Goal: Information Seeking & Learning: Learn about a topic

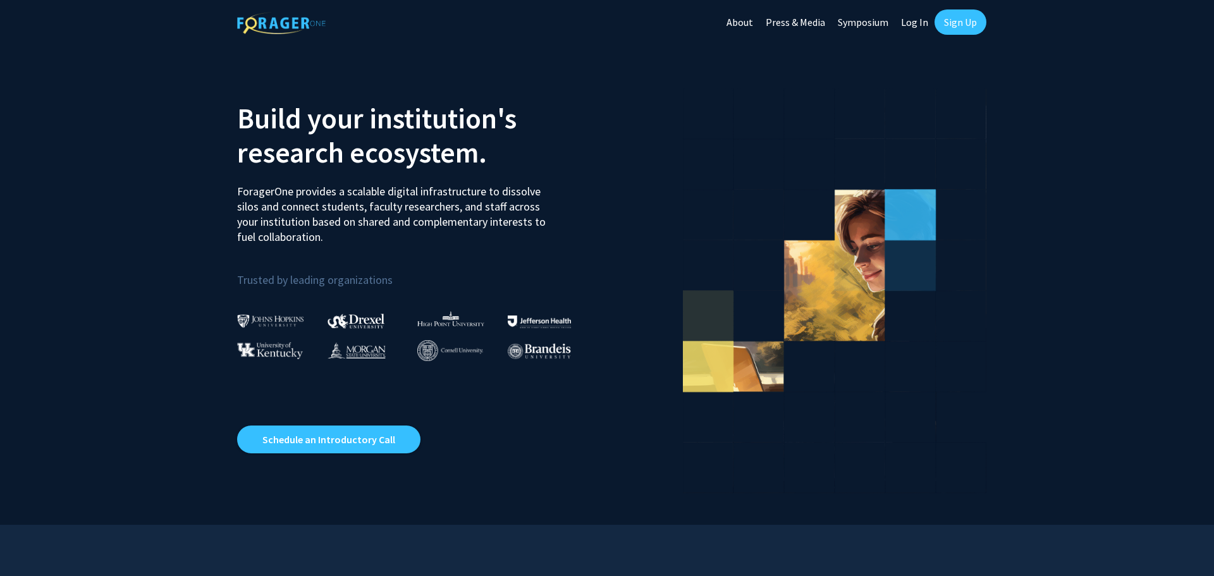
click at [915, 25] on link "Log In" at bounding box center [915, 22] width 40 height 44
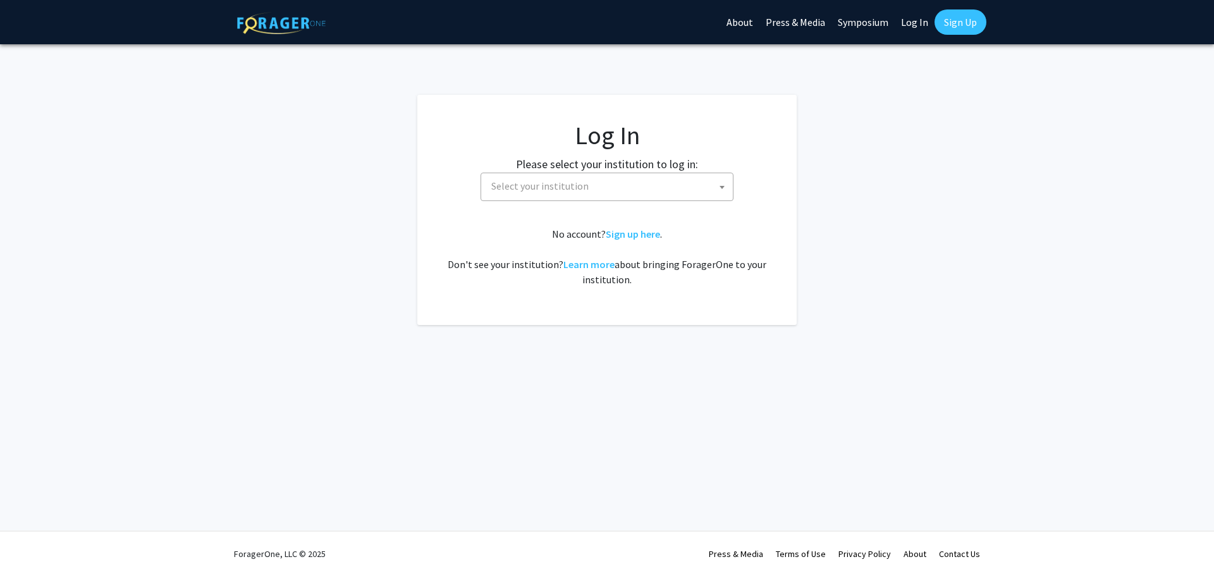
click at [630, 186] on span "Select your institution" at bounding box center [609, 186] width 247 height 26
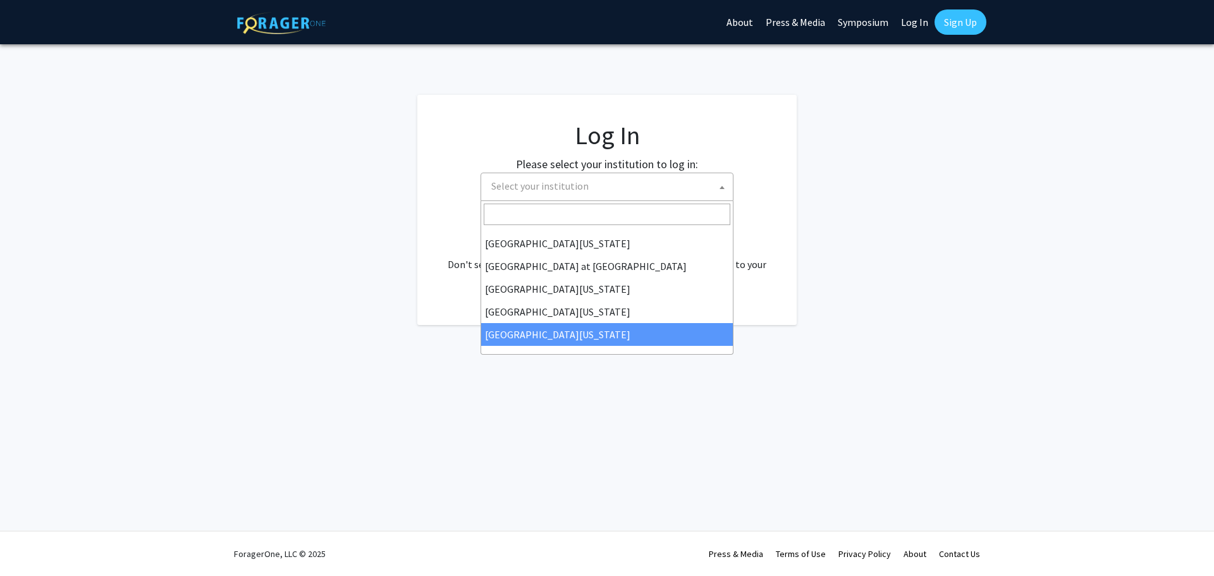
scroll to position [443, 0]
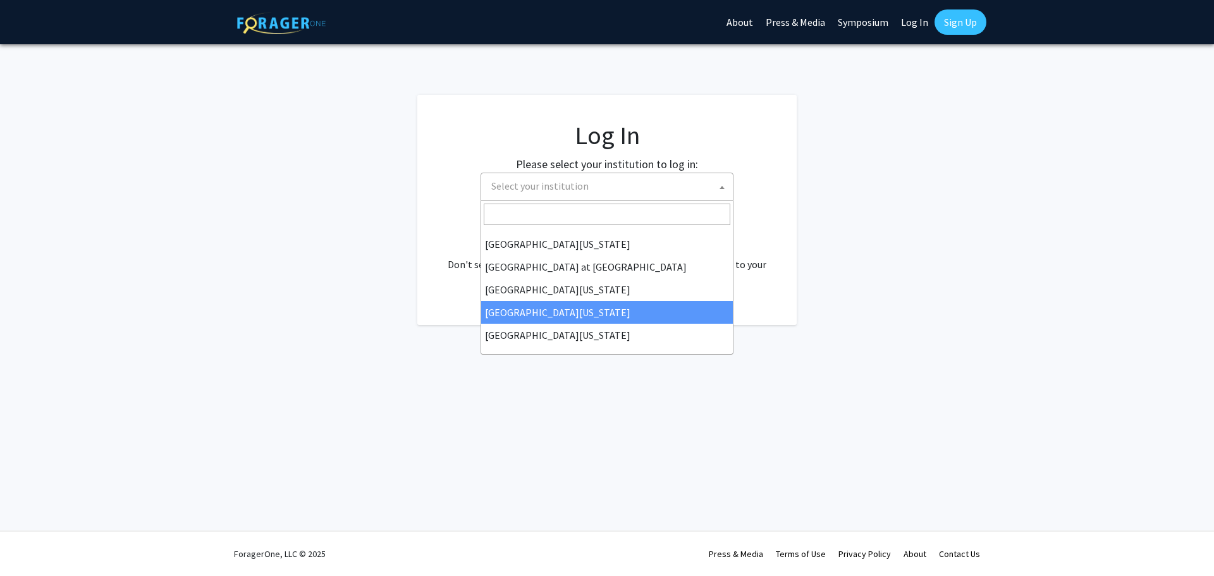
select select "31"
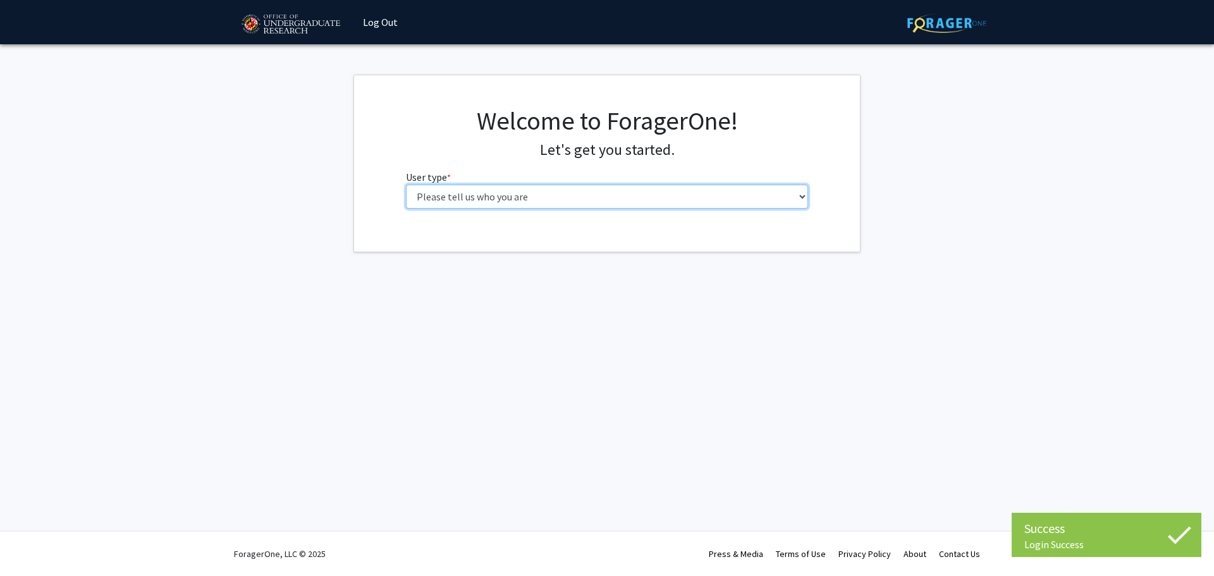
select select "1: undergrad"
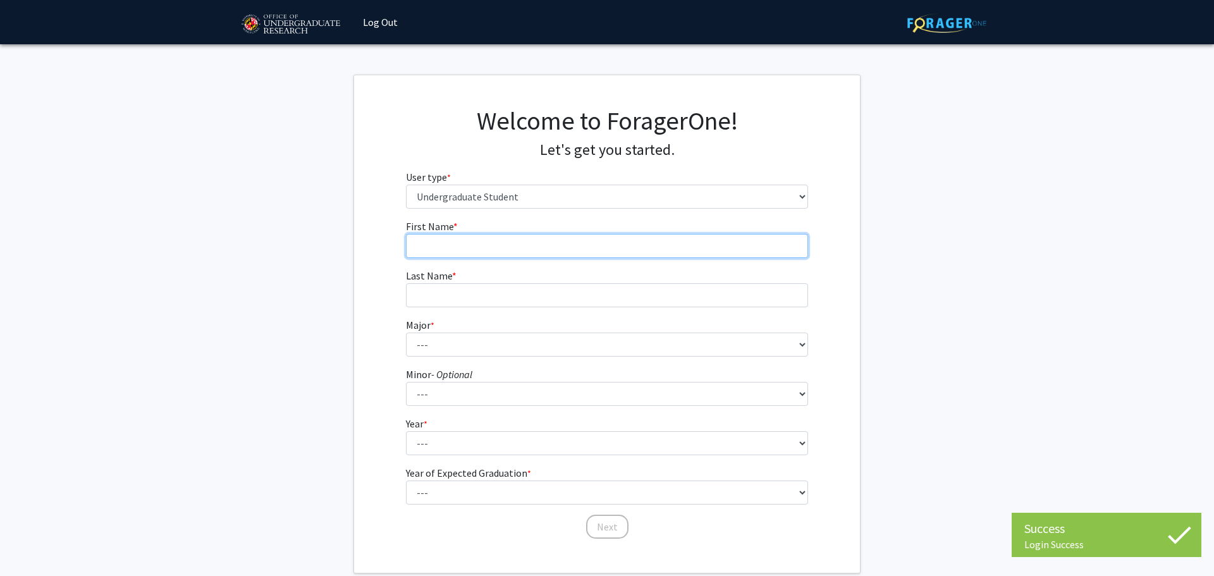
click at [513, 243] on input "First Name * required" at bounding box center [607, 246] width 403 height 24
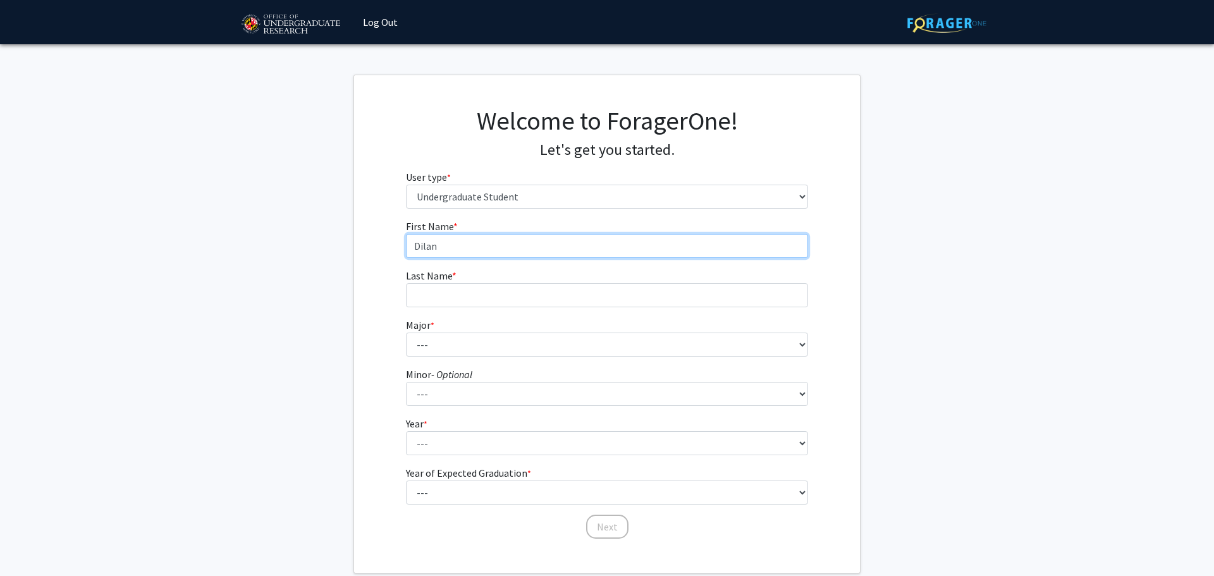
type input "Dilan"
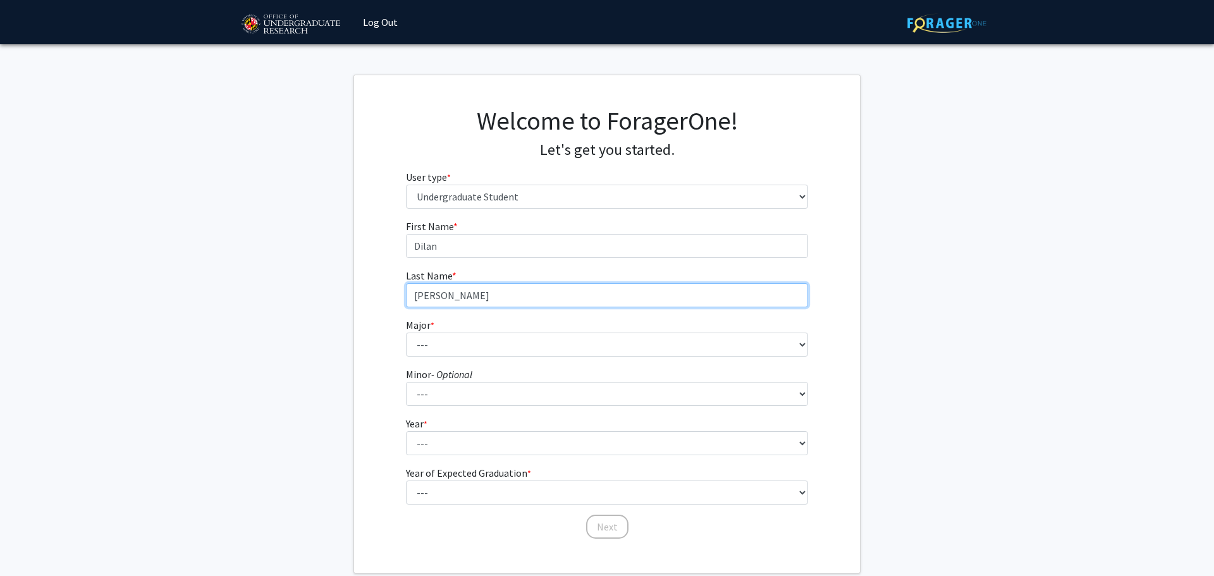
type input "[PERSON_NAME]"
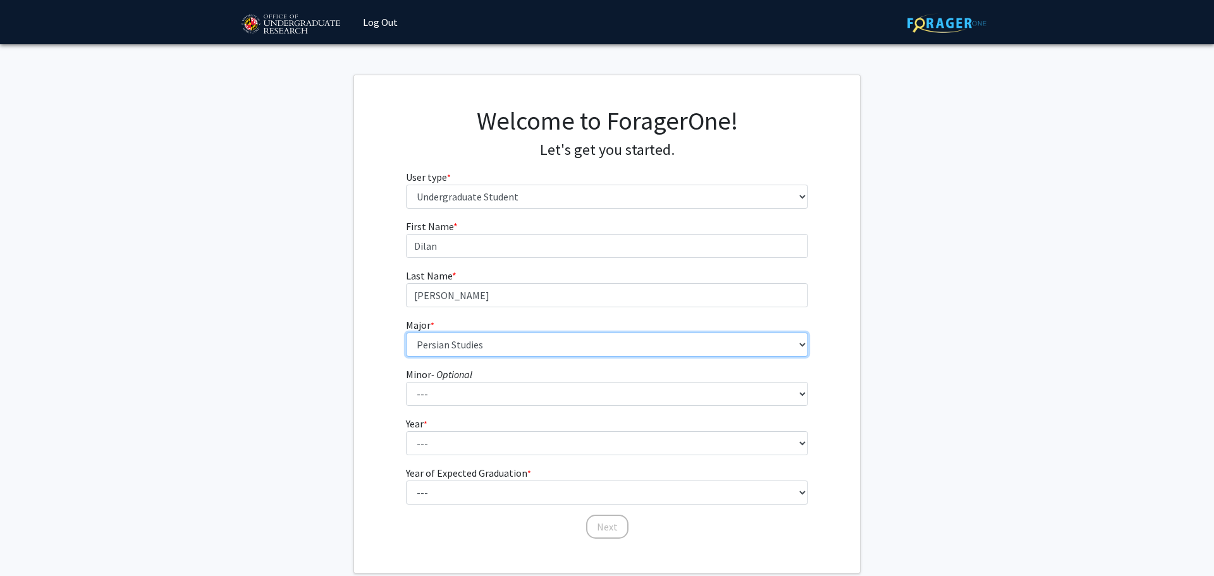
select select "83: 2384"
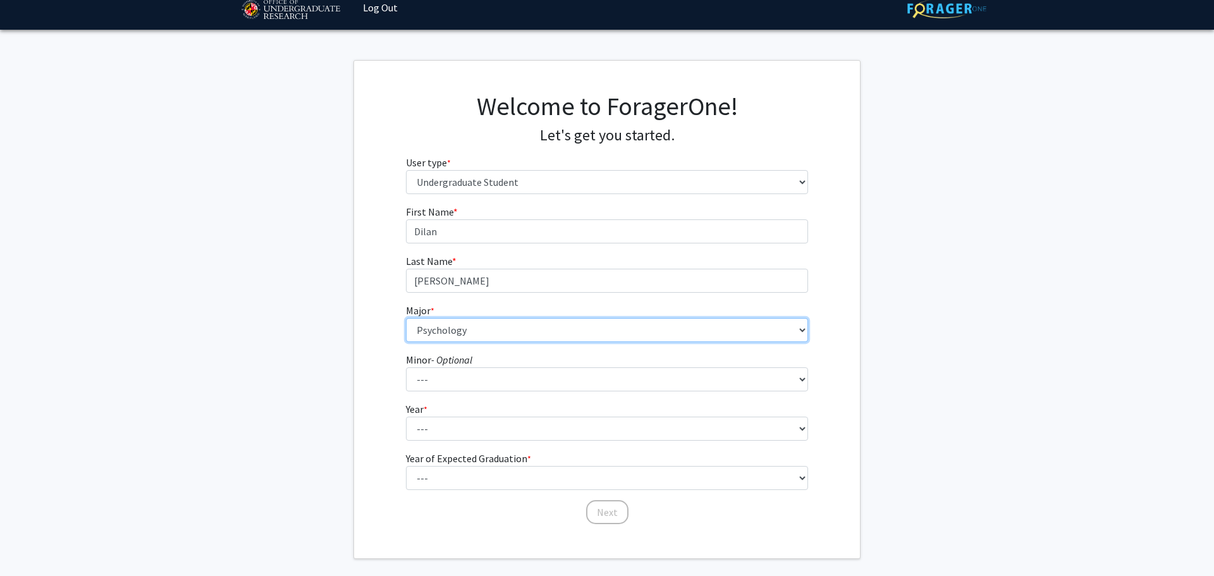
scroll to position [39, 0]
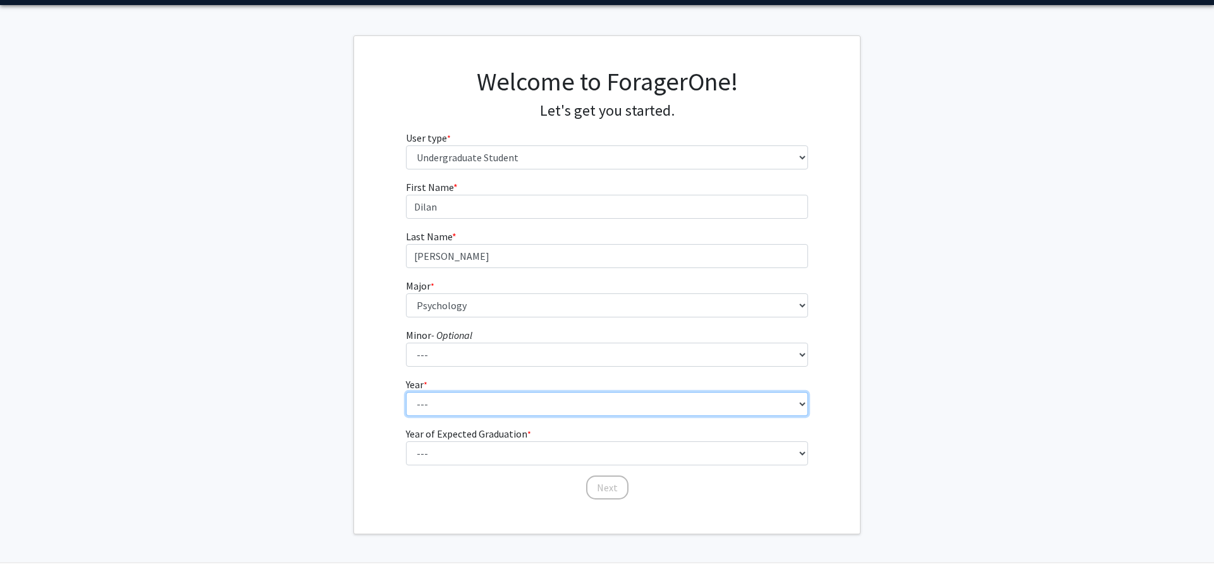
select select "3: junior"
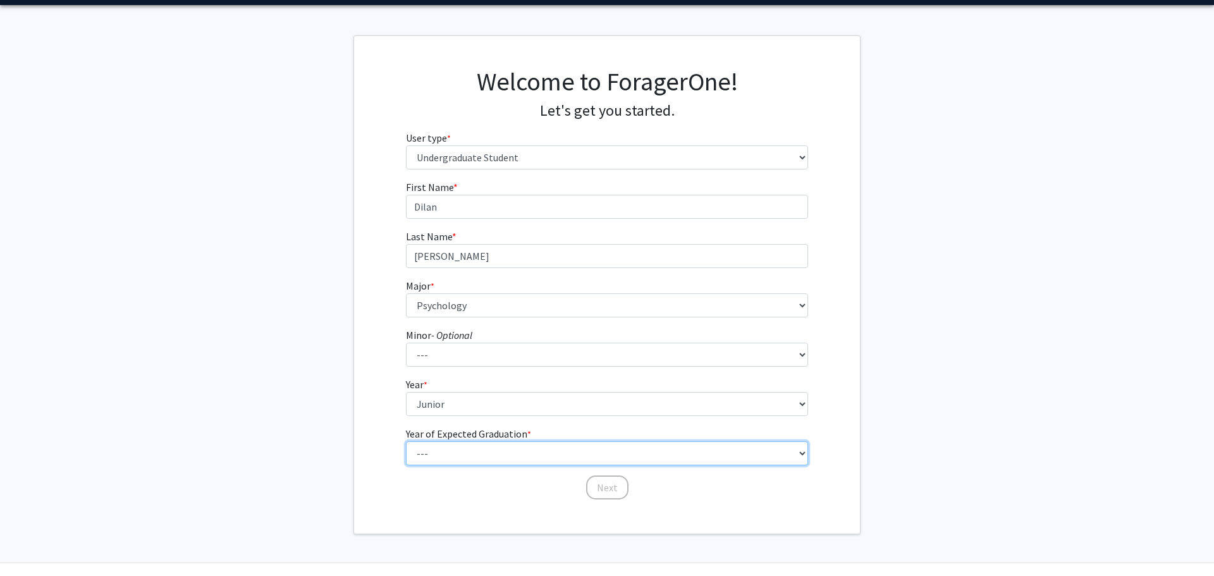
select select "3: 2027"
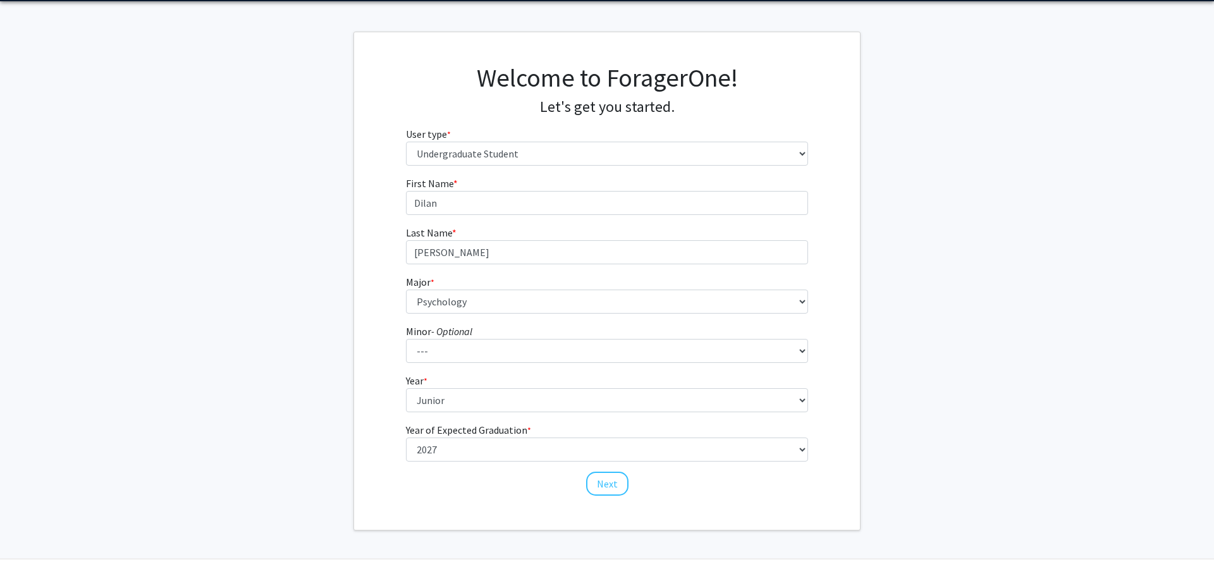
click at [604, 477] on button "Next" at bounding box center [607, 484] width 42 height 24
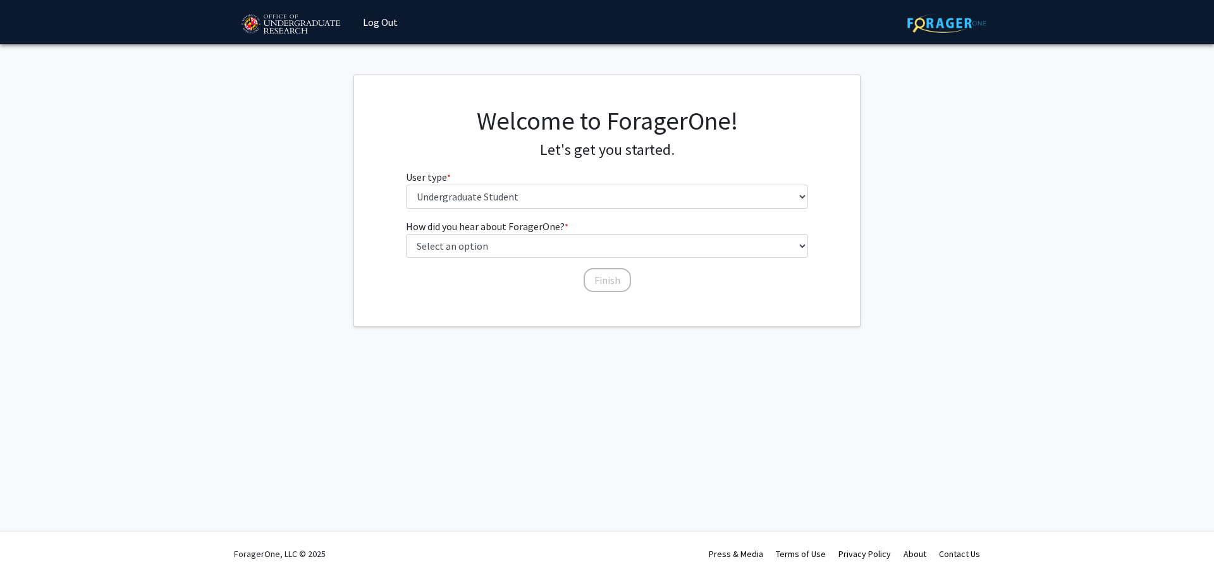
scroll to position [0, 0]
select select "2: faculty_recommendation"
click at [594, 281] on button "Finish" at bounding box center [607, 280] width 47 height 24
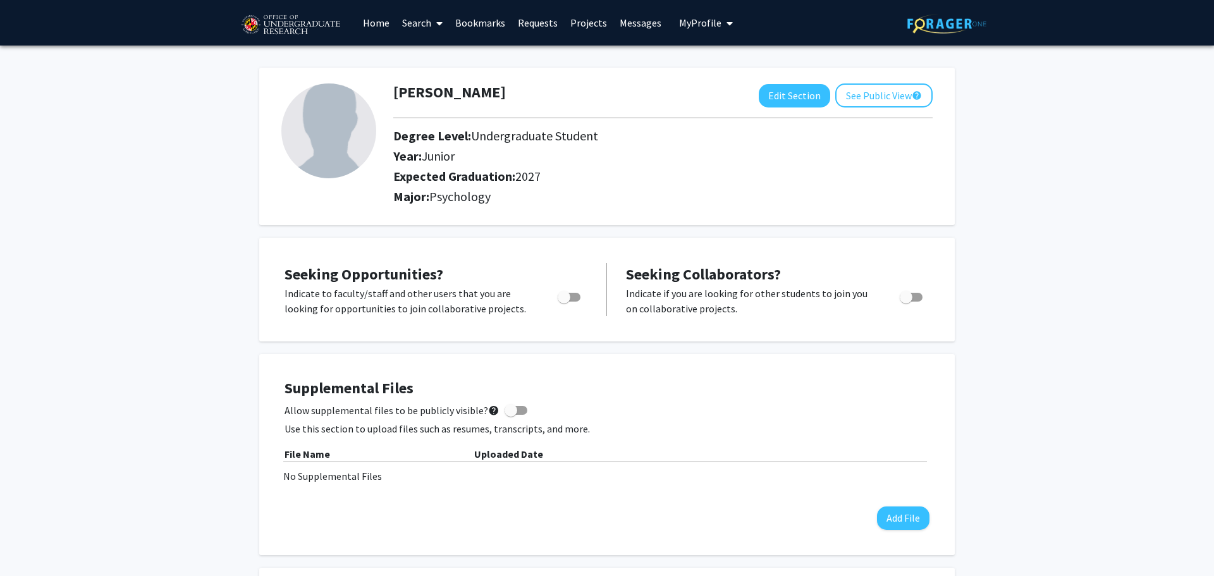
click at [377, 25] on link "Home" at bounding box center [376, 23] width 39 height 44
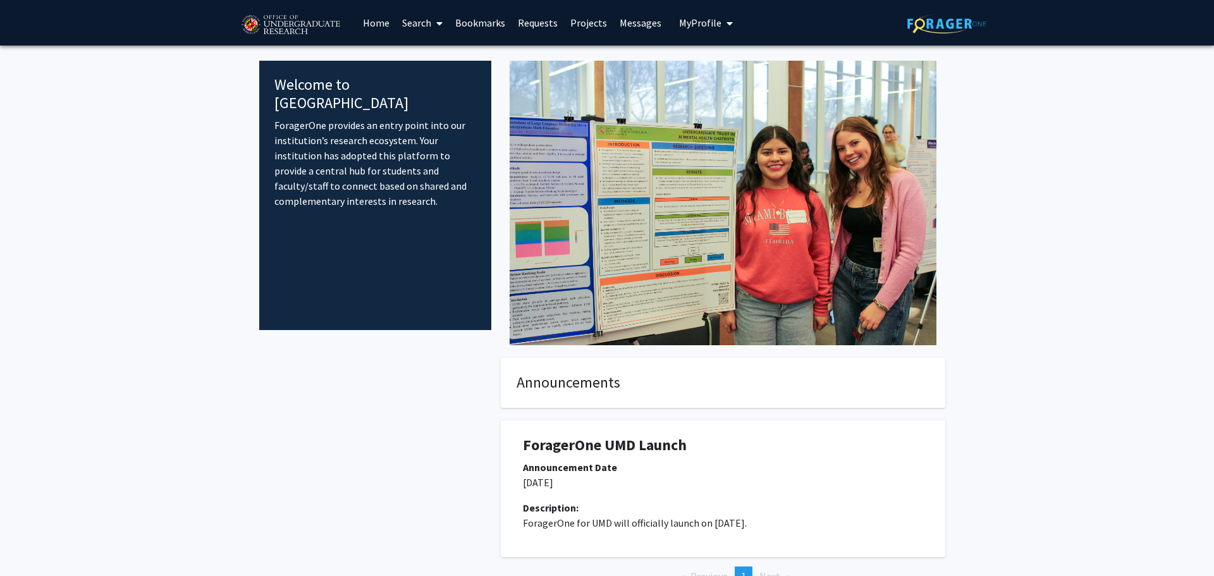
click at [415, 20] on link "Search" at bounding box center [422, 23] width 53 height 44
click at [422, 54] on span "Faculty/Staff" at bounding box center [442, 58] width 93 height 25
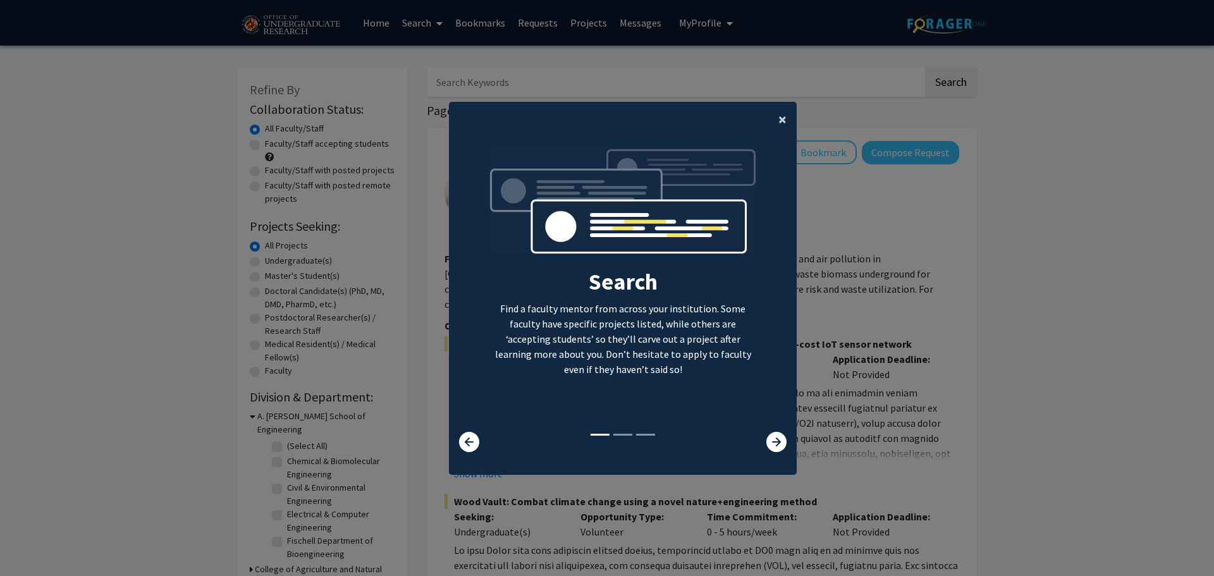
click at [779, 109] on span "×" at bounding box center [782, 119] width 8 height 20
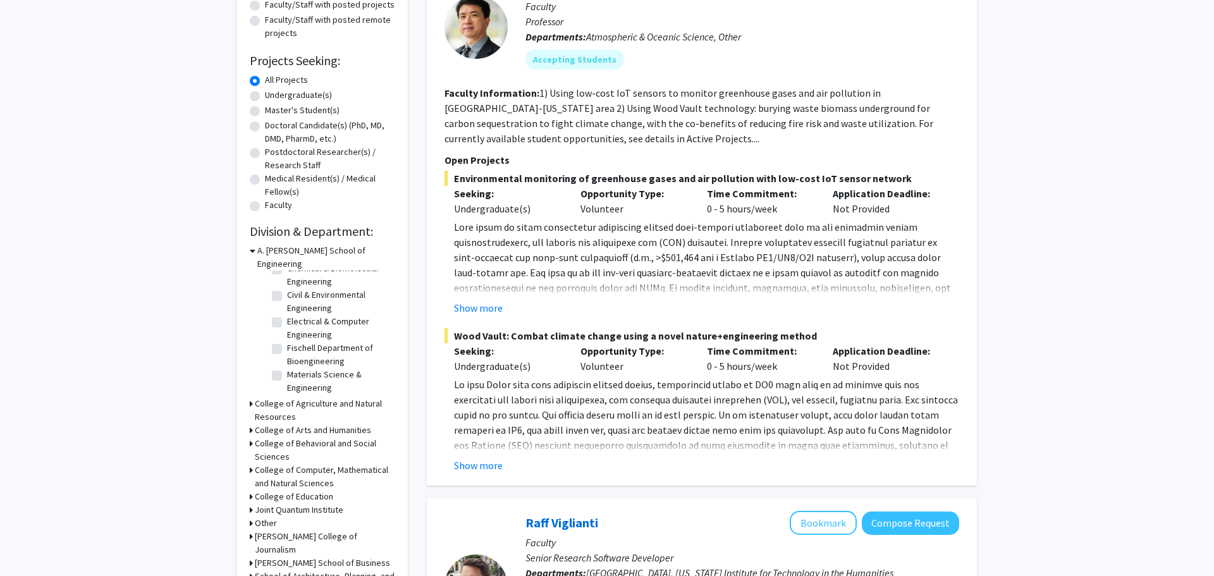
scroll to position [176, 0]
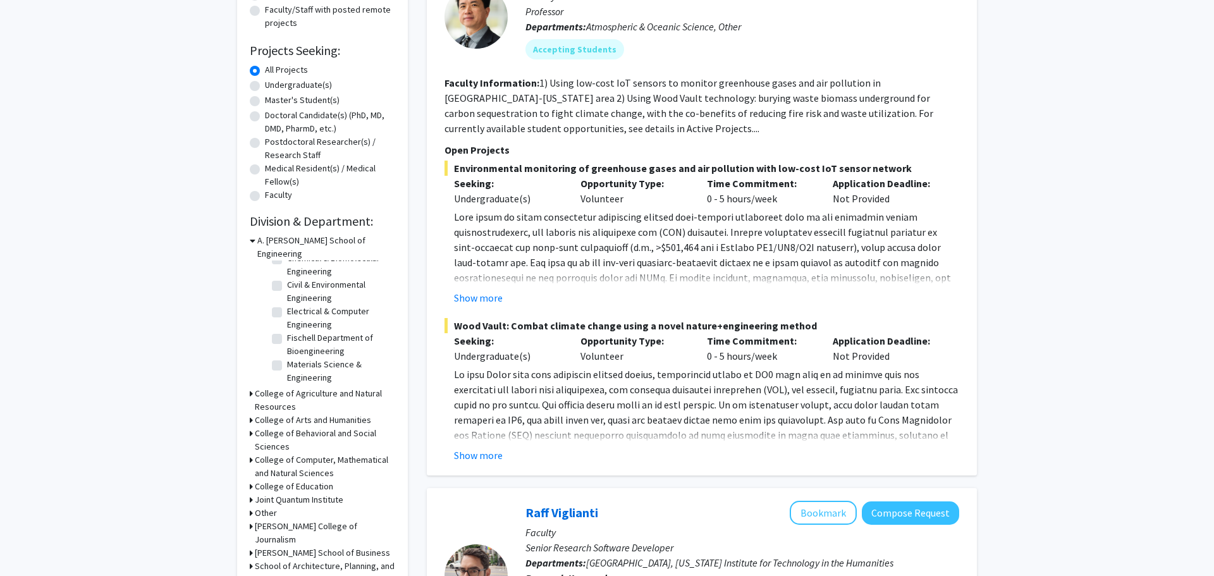
click at [250, 427] on icon at bounding box center [251, 433] width 3 height 13
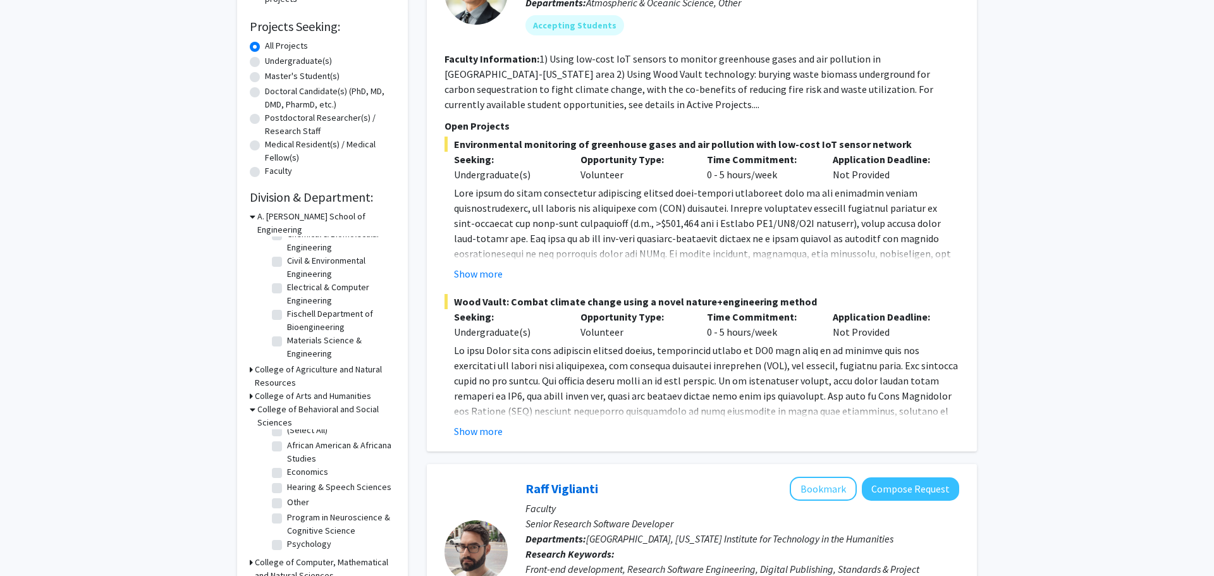
scroll to position [9, 0]
click at [287, 537] on label "Psychology" at bounding box center [309, 543] width 44 height 13
click at [287, 537] on input "Psychology" at bounding box center [291, 541] width 8 height 8
checkbox input "true"
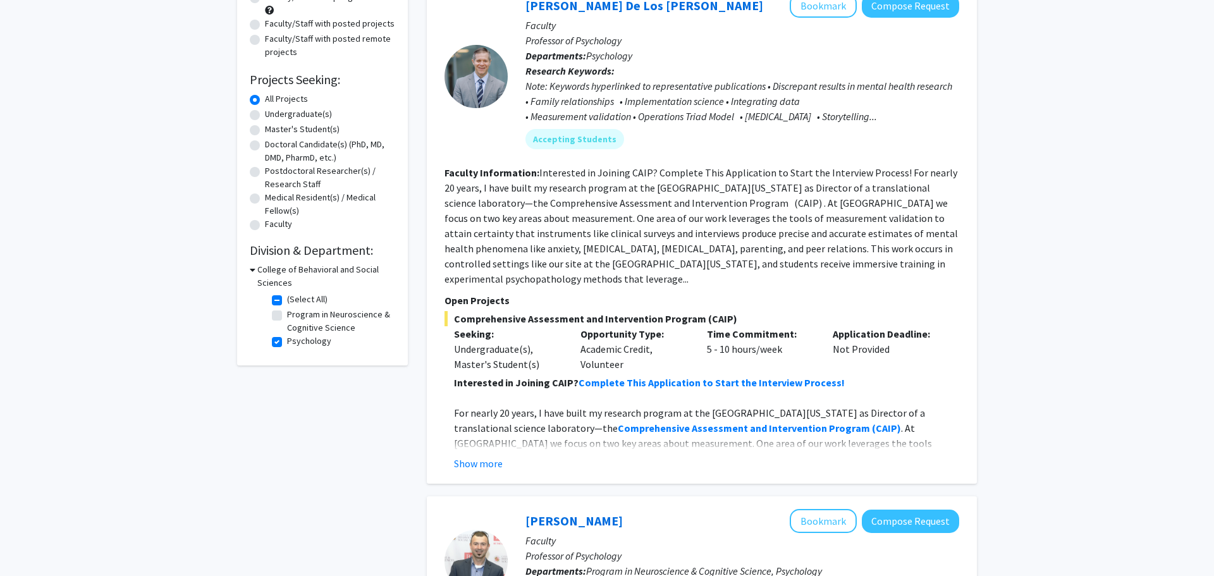
scroll to position [157, 0]
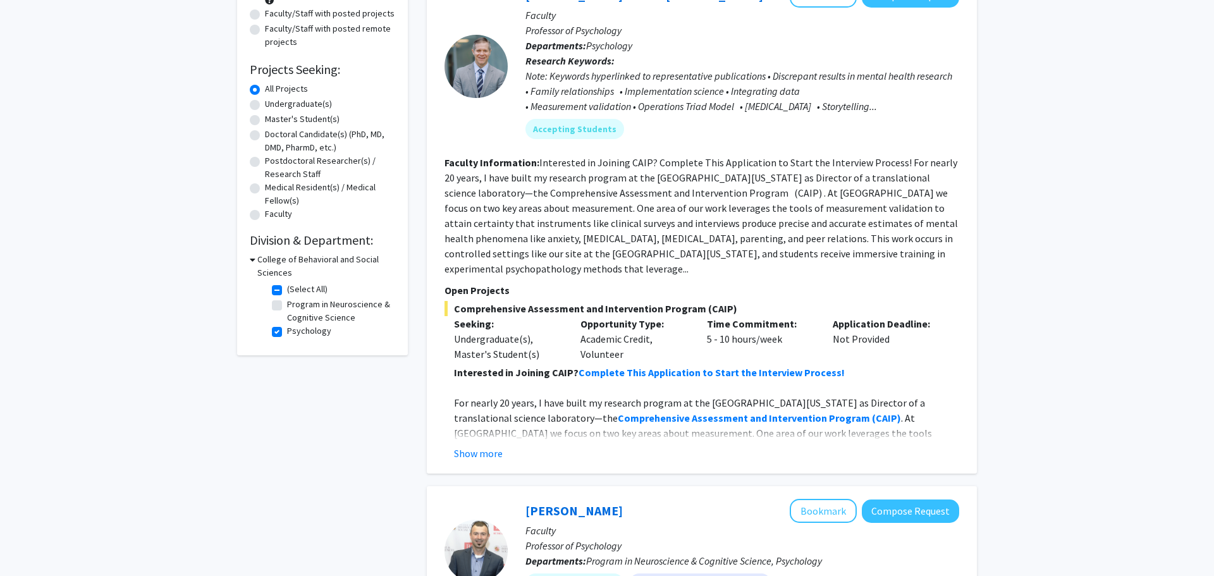
click at [486, 431] on fg-read-more "Interested in Joining CAIP? Complete This Application to Start the Interview Pr…" at bounding box center [701, 413] width 515 height 96
click at [484, 446] on button "Show more" at bounding box center [478, 453] width 49 height 15
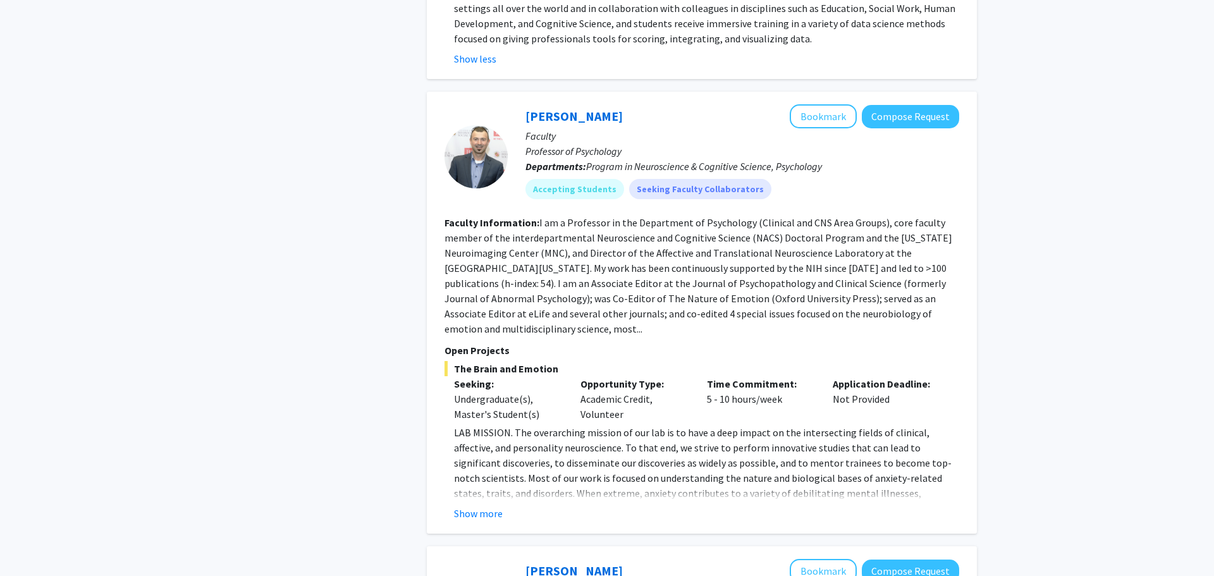
scroll to position [735, 0]
click at [474, 504] on button "Show more" at bounding box center [478, 511] width 49 height 15
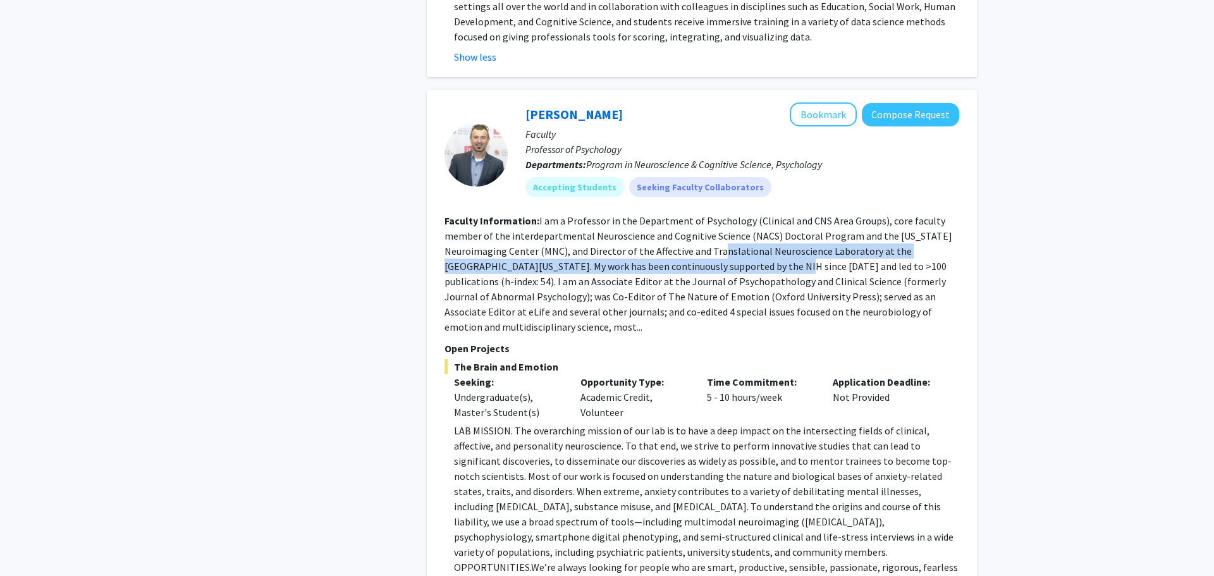
drag, startPoint x: 726, startPoint y: 219, endPoint x: 735, endPoint y: 242, distance: 23.8
click at [735, 242] on fg-read-more "I am a Professor in the Department of Psychology (Clinical and CNS Area Groups)…" at bounding box center [698, 273] width 508 height 119
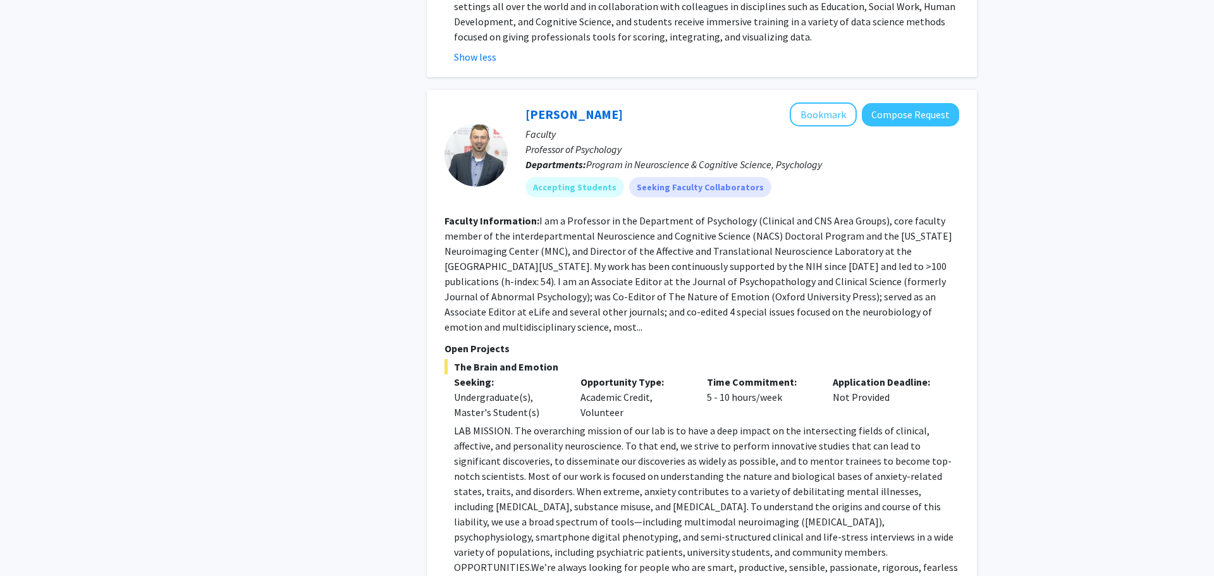
click at [734, 241] on fg-read-more "I am a Professor in the Department of Psychology (Clinical and CNS Area Groups)…" at bounding box center [698, 273] width 508 height 119
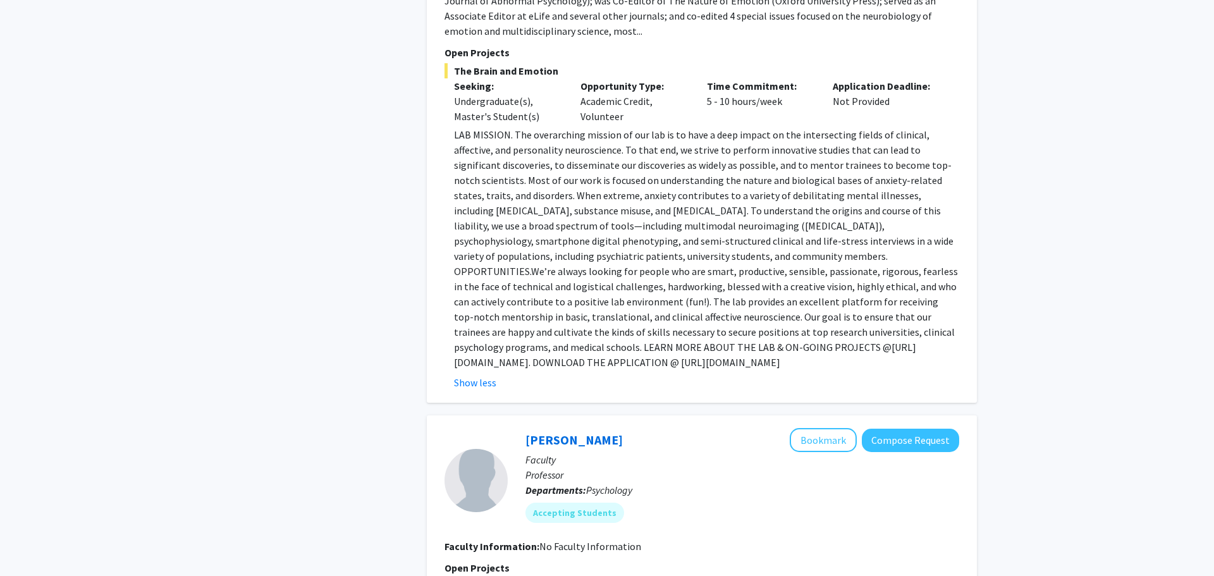
scroll to position [1033, 0]
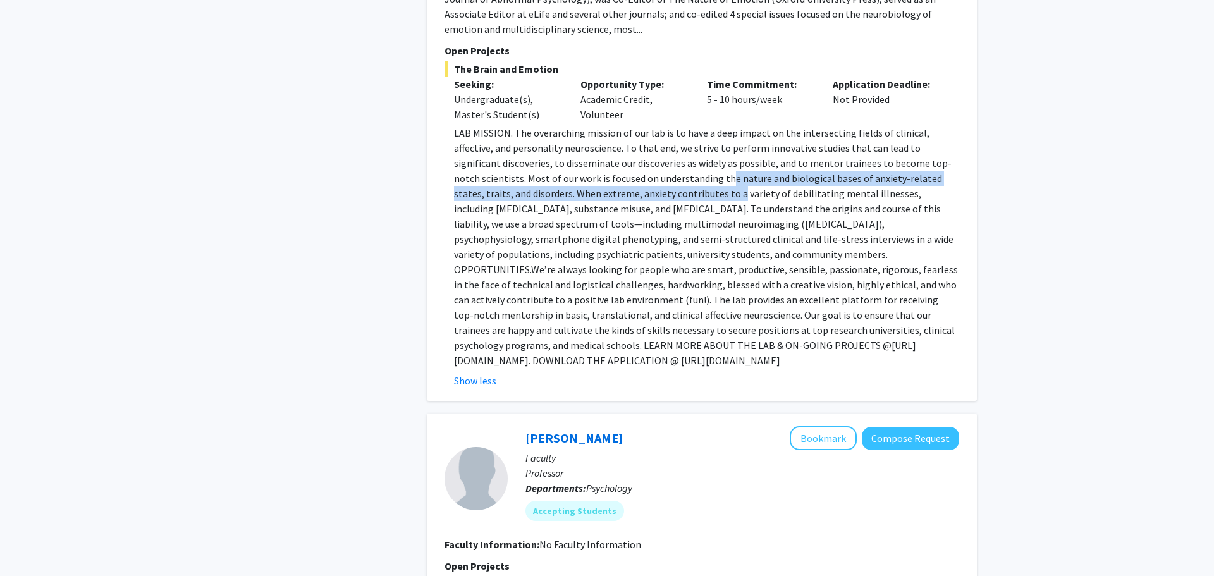
drag, startPoint x: 656, startPoint y: 137, endPoint x: 661, endPoint y: 146, distance: 10.7
click at [661, 146] on p "LAB MISSION. The overarching mission of our lab is to have a deep impact on the…" at bounding box center [706, 246] width 505 height 243
click at [658, 152] on p "LAB MISSION. The overarching mission of our lab is to have a deep impact on the…" at bounding box center [706, 246] width 505 height 243
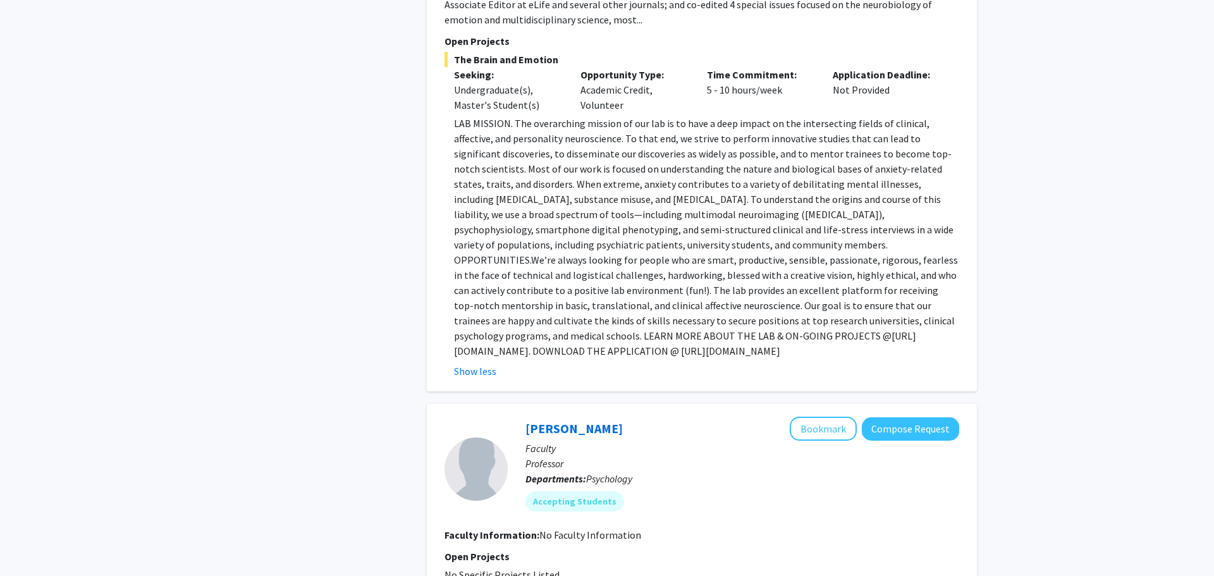
scroll to position [1046, 0]
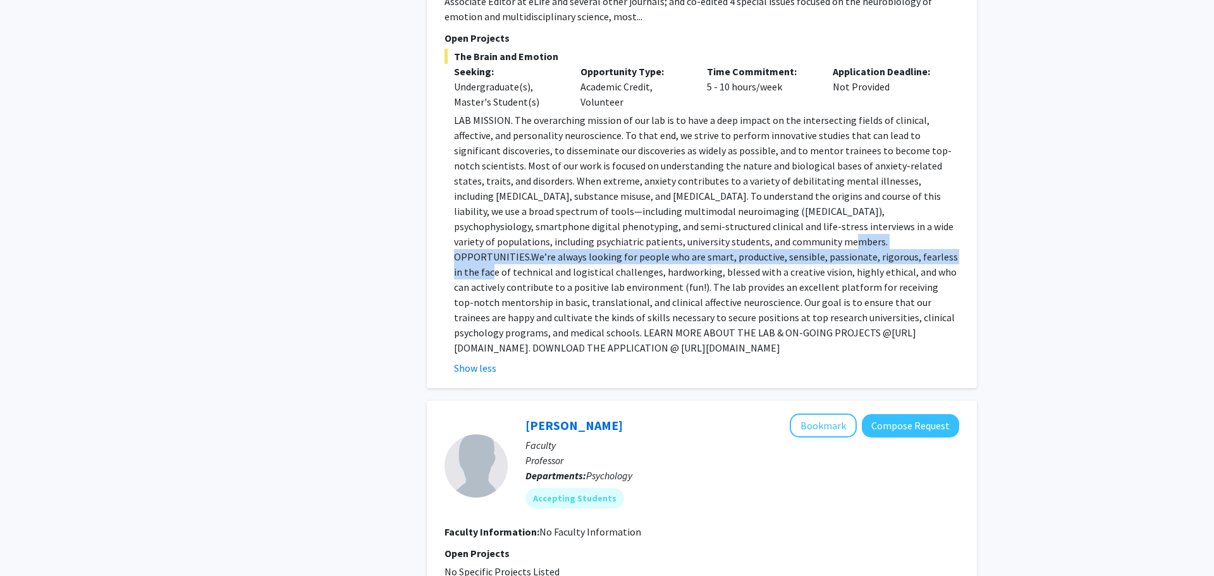
drag, startPoint x: 620, startPoint y: 200, endPoint x: 618, endPoint y: 209, distance: 8.9
click at [618, 209] on p "LAB MISSION. The overarching mission of our lab is to have a deep impact on the…" at bounding box center [706, 234] width 505 height 243
click at [618, 250] on span "We’re always looking for people who are smart, productive, sensible, passionate…" at bounding box center [706, 294] width 504 height 89
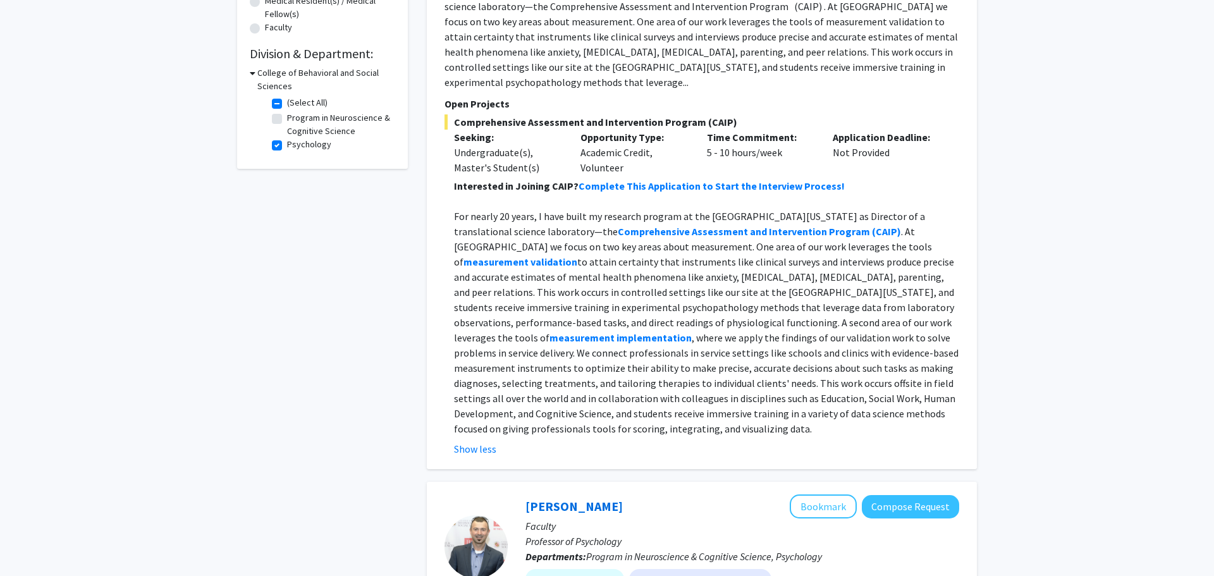
scroll to position [344, 0]
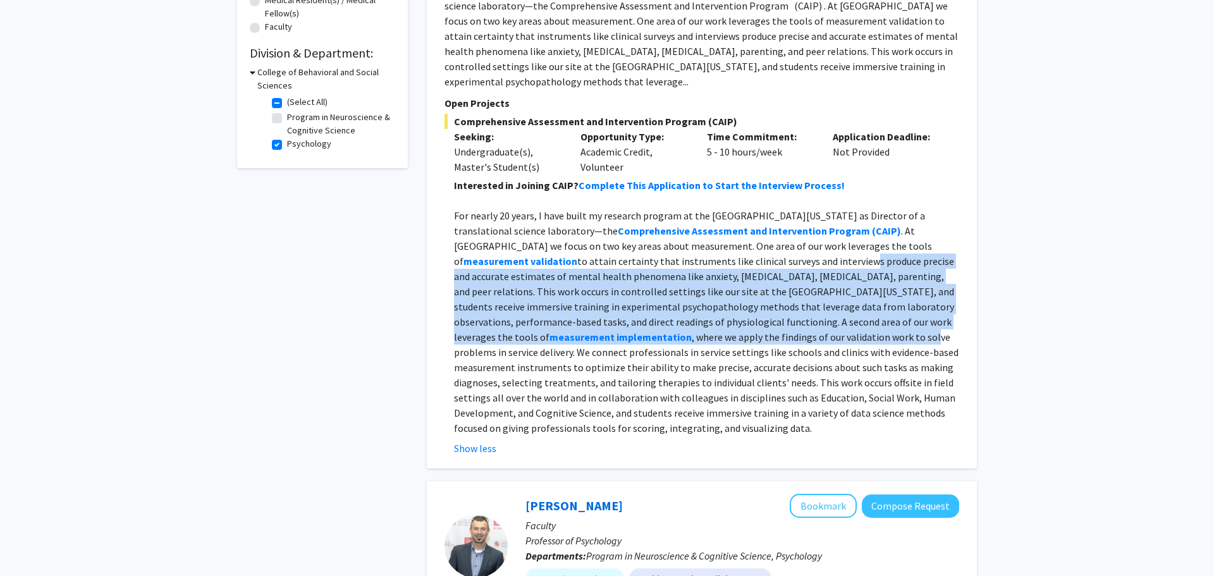
drag, startPoint x: 644, startPoint y: 246, endPoint x: 607, endPoint y: 315, distance: 78.1
click at [607, 315] on p "For nearly 20 years, I have built my research program at the [GEOGRAPHIC_DATA][…" at bounding box center [706, 322] width 505 height 228
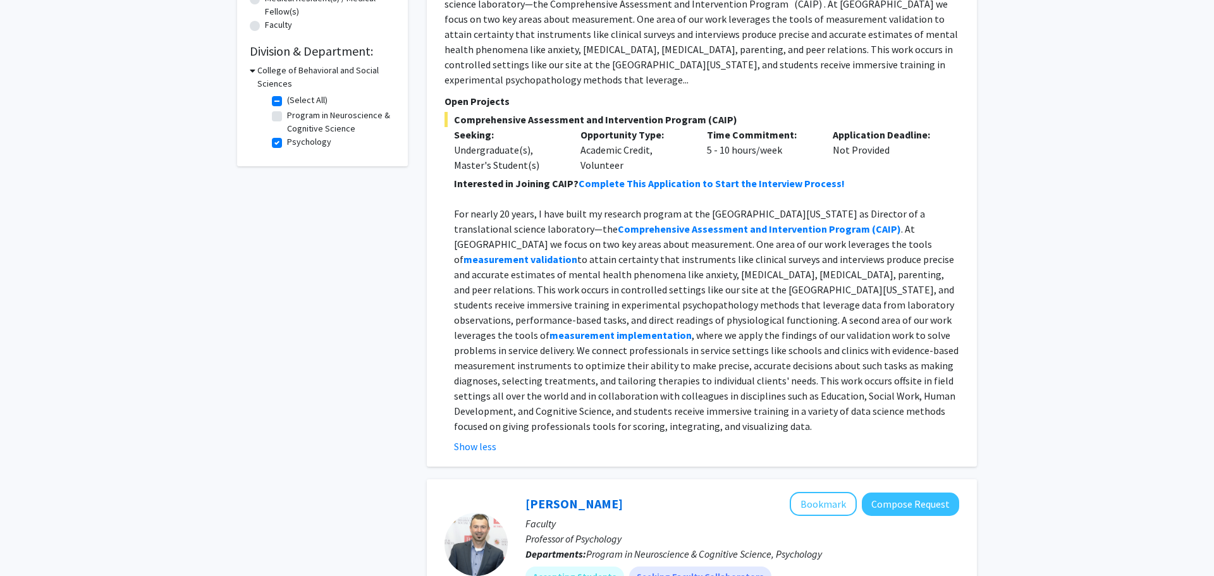
click at [616, 286] on p "For nearly 20 years, I have built my research program at the [GEOGRAPHIC_DATA][…" at bounding box center [706, 320] width 505 height 228
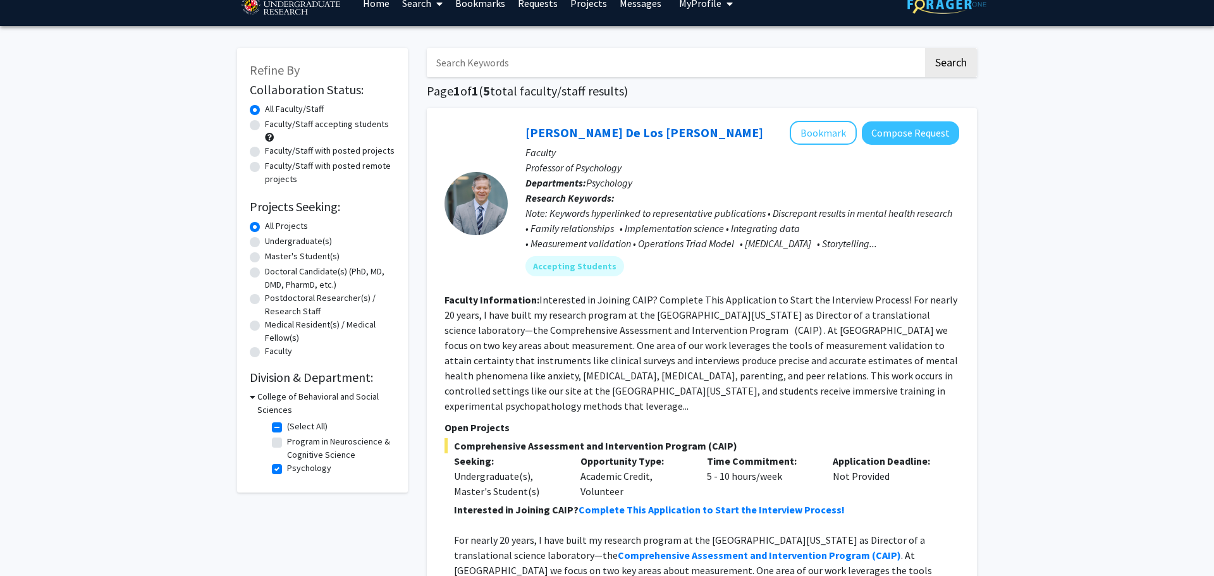
scroll to position [18, 0]
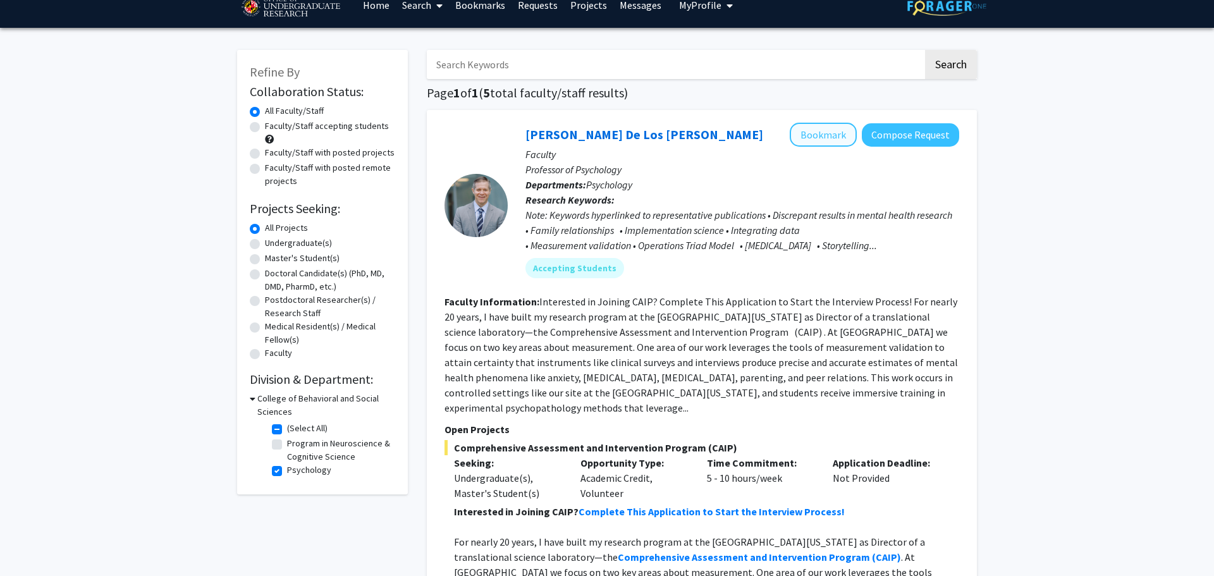
click at [819, 141] on button "Bookmark" at bounding box center [823, 135] width 67 height 24
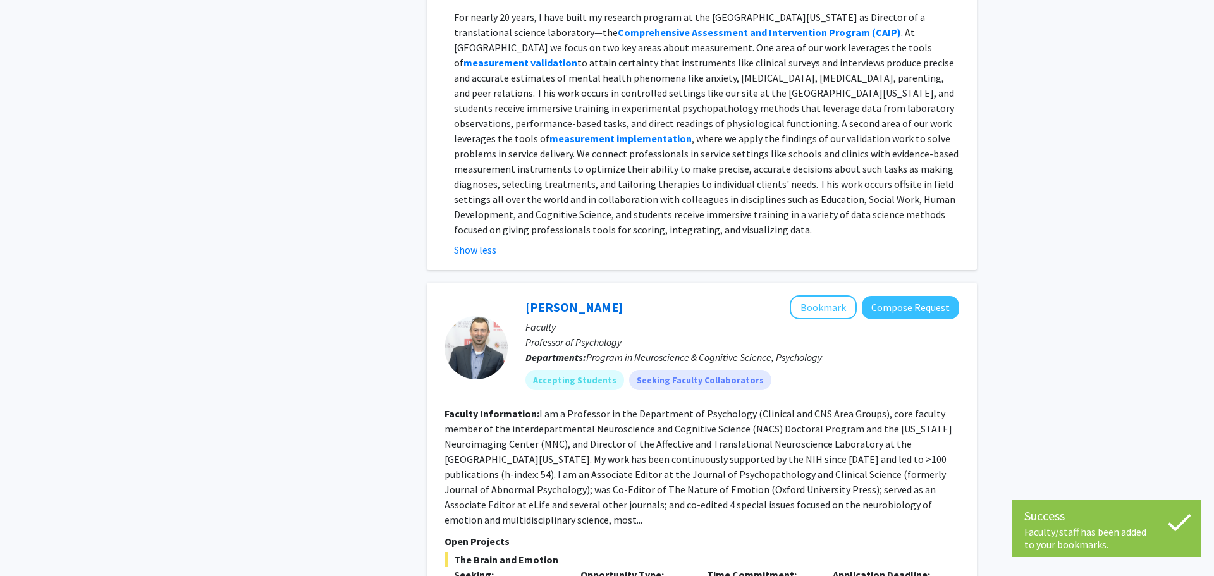
scroll to position [572, 0]
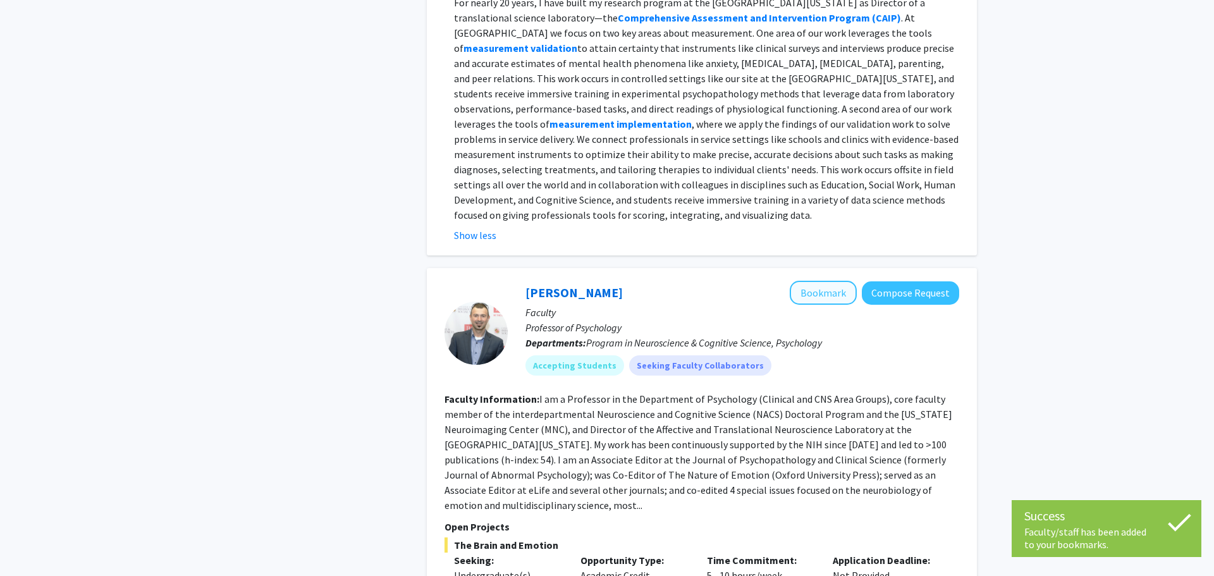
click at [812, 281] on button "Bookmark" at bounding box center [823, 293] width 67 height 24
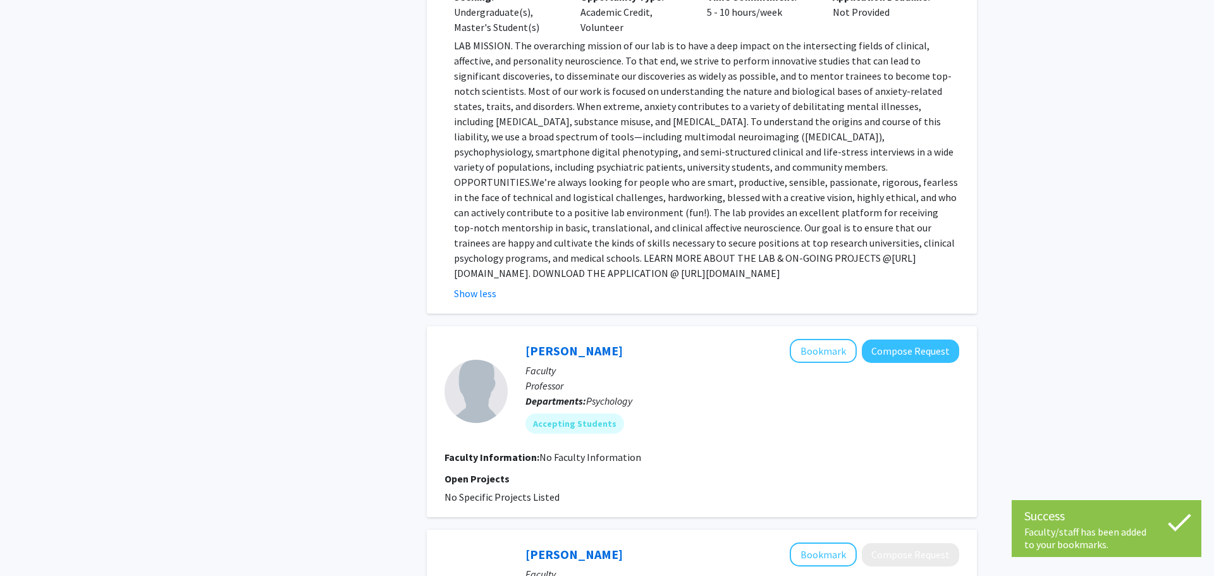
scroll to position [1160, 0]
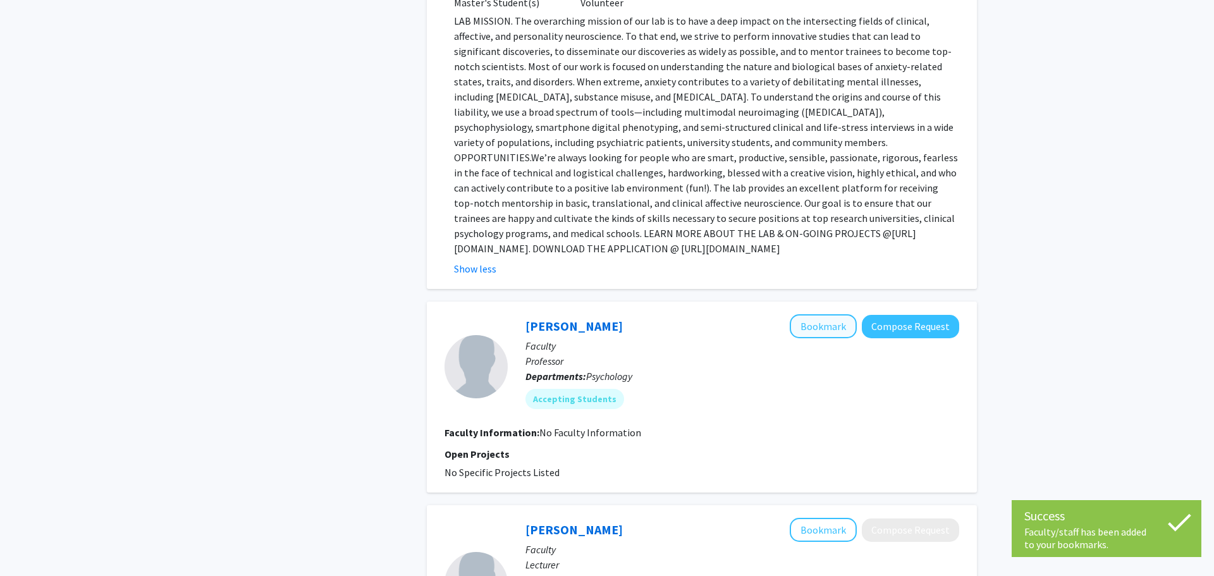
click at [806, 314] on button "Bookmark" at bounding box center [823, 326] width 67 height 24
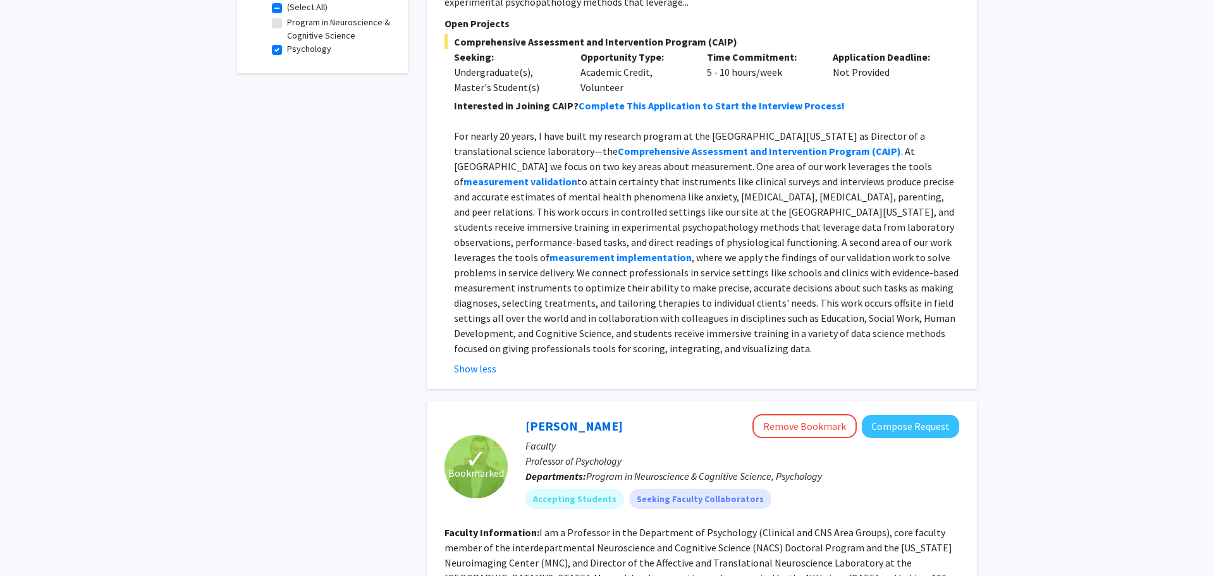
scroll to position [441, 0]
